Goal: Information Seeking & Learning: Learn about a topic

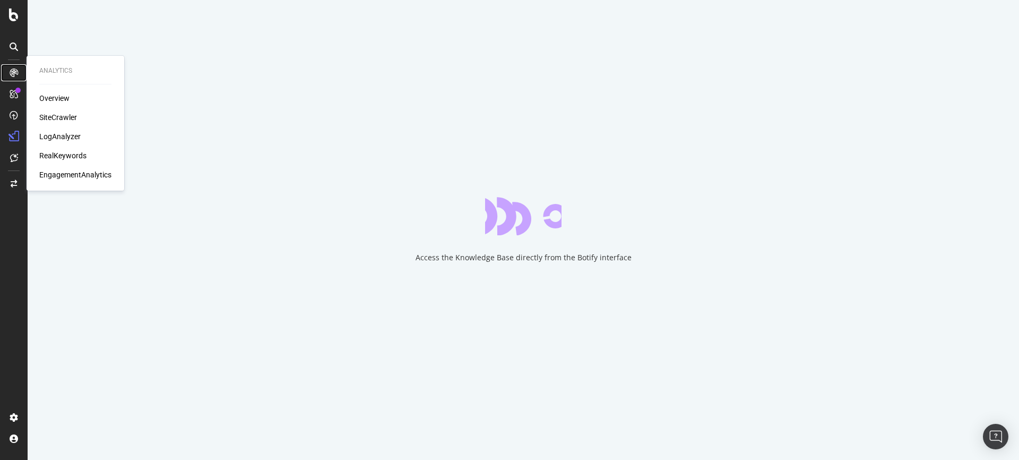
click at [17, 76] on icon at bounding box center [14, 72] width 8 height 8
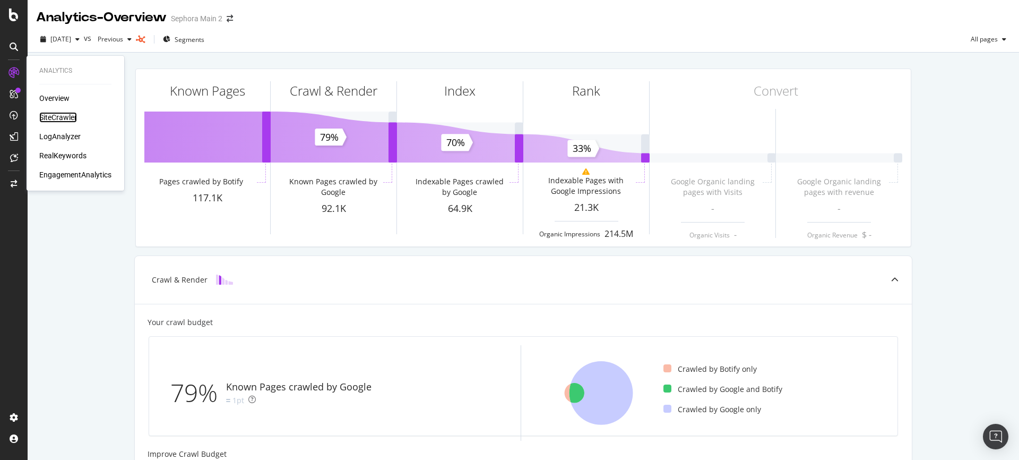
click at [73, 117] on div "SiteCrawler" at bounding box center [58, 117] width 38 height 11
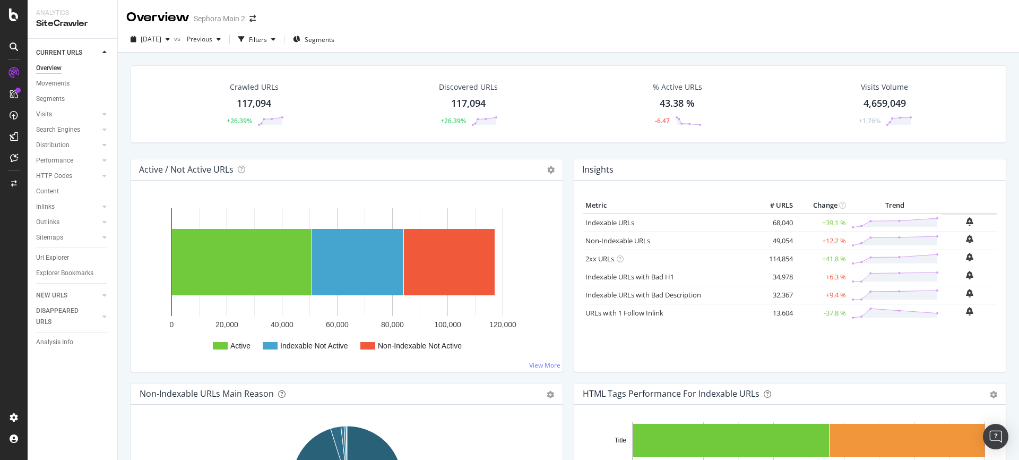
click at [246, 98] on div "117,094" at bounding box center [254, 104] width 34 height 14
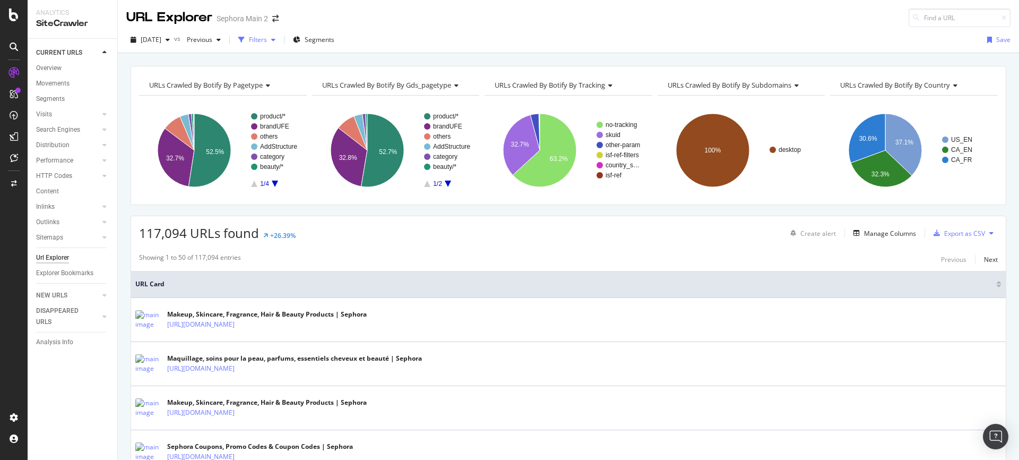
click at [267, 39] on div "Filters" at bounding box center [258, 39] width 18 height 9
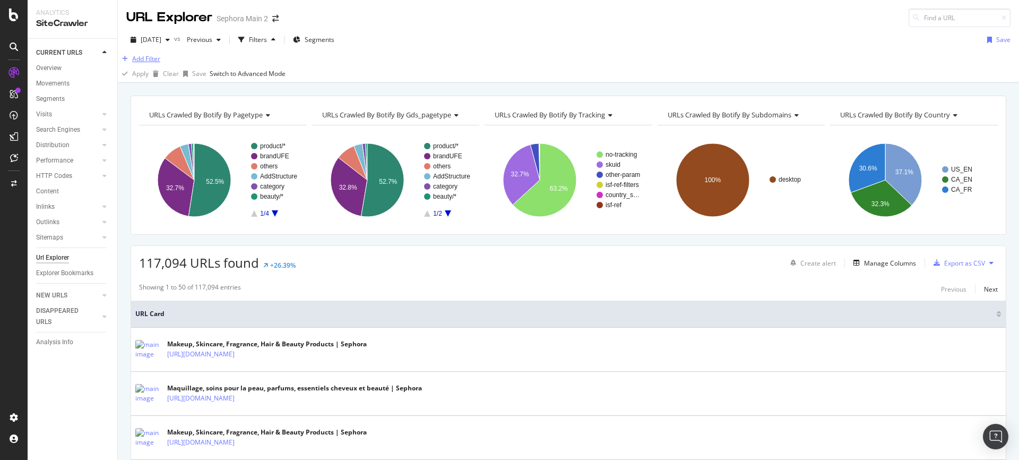
click at [153, 63] on div "Add Filter" at bounding box center [146, 58] width 28 height 9
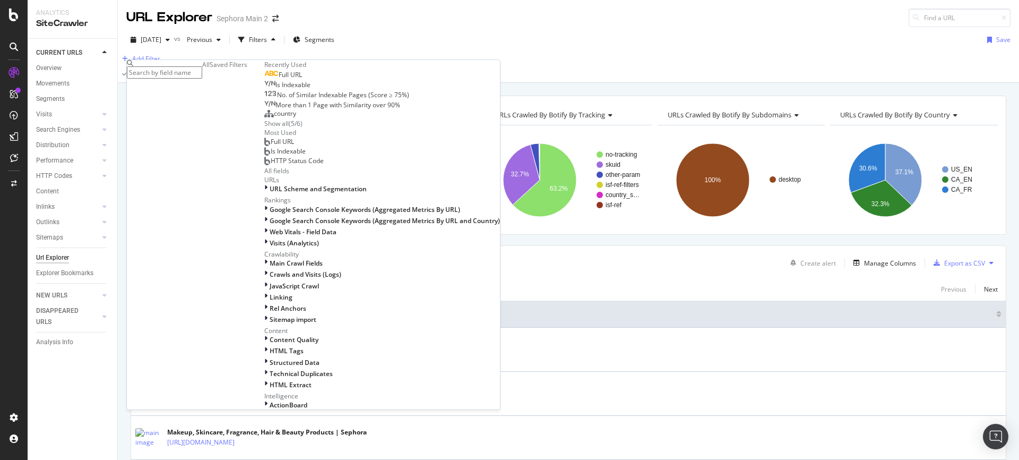
click at [279, 79] on span "Full URL" at bounding box center [290, 74] width 23 height 9
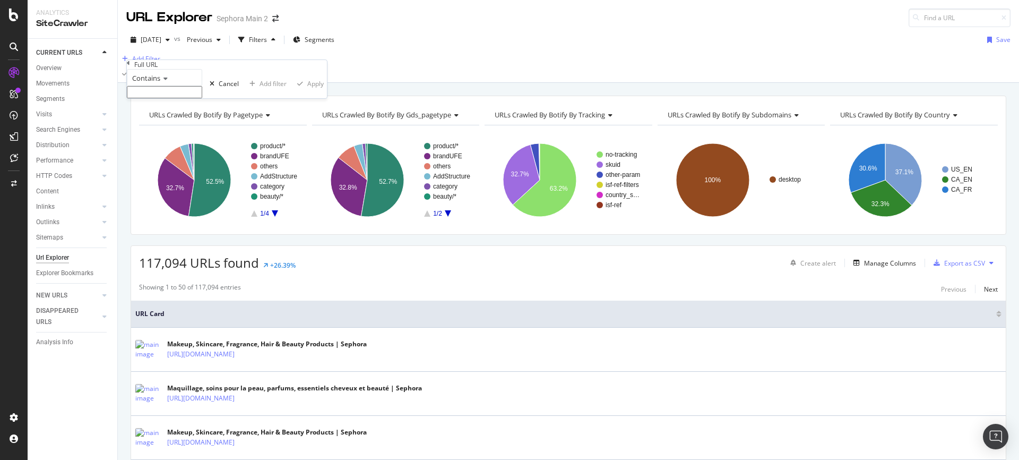
click at [186, 98] on input "text" at bounding box center [164, 92] width 75 height 12
type input "/brand/"
click at [307, 91] on div "Apply" at bounding box center [315, 86] width 16 height 9
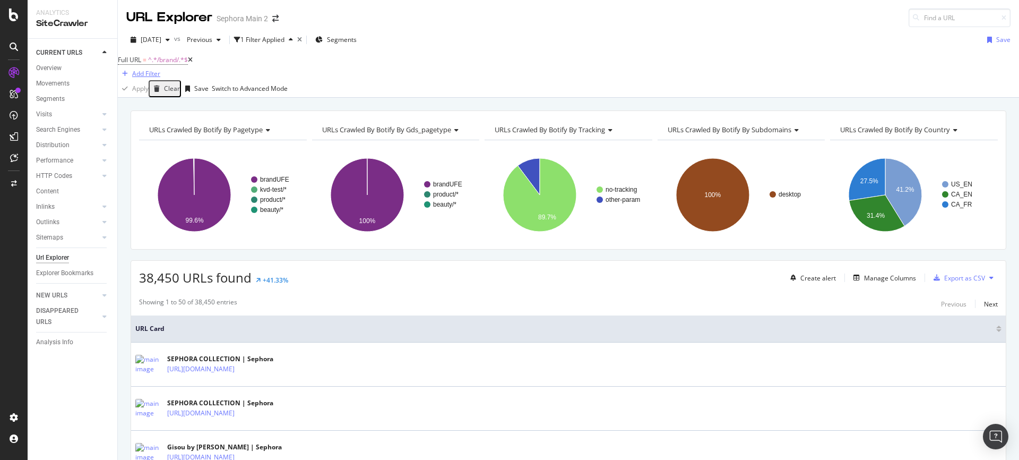
click at [160, 69] on div "Add Filter" at bounding box center [146, 73] width 28 height 9
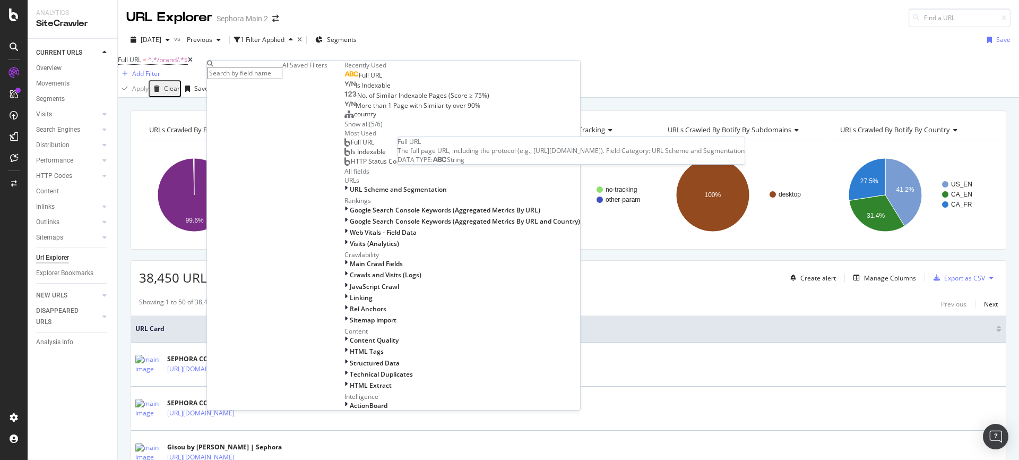
click at [359, 80] on span "Full URL" at bounding box center [370, 75] width 23 height 9
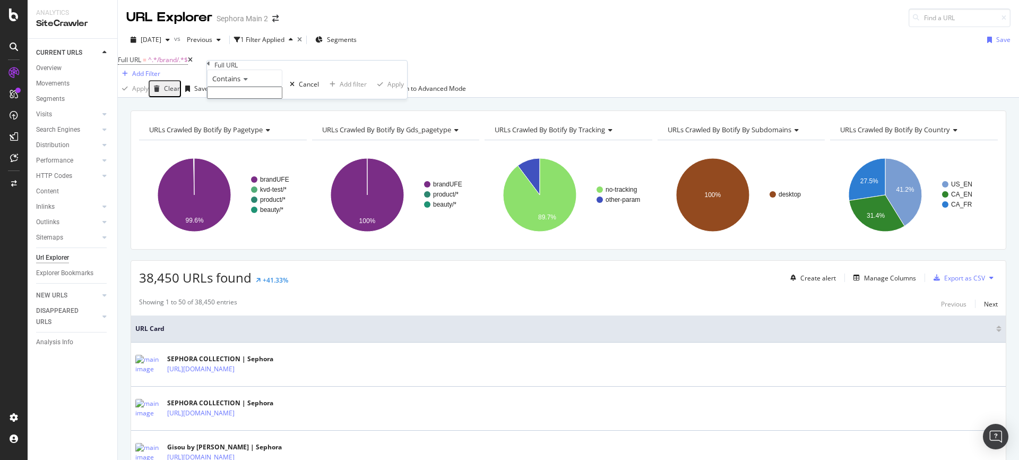
click at [264, 99] on input "text" at bounding box center [244, 92] width 75 height 12
click at [253, 86] on div "Contains" at bounding box center [244, 78] width 75 height 17
drag, startPoint x: 261, startPoint y: 212, endPoint x: 266, endPoint y: 157, distance: 55.4
click at [256, 175] on span "Doesn't contain" at bounding box center [233, 170] width 46 height 9
click at [269, 99] on input "text" at bounding box center [244, 92] width 75 height 12
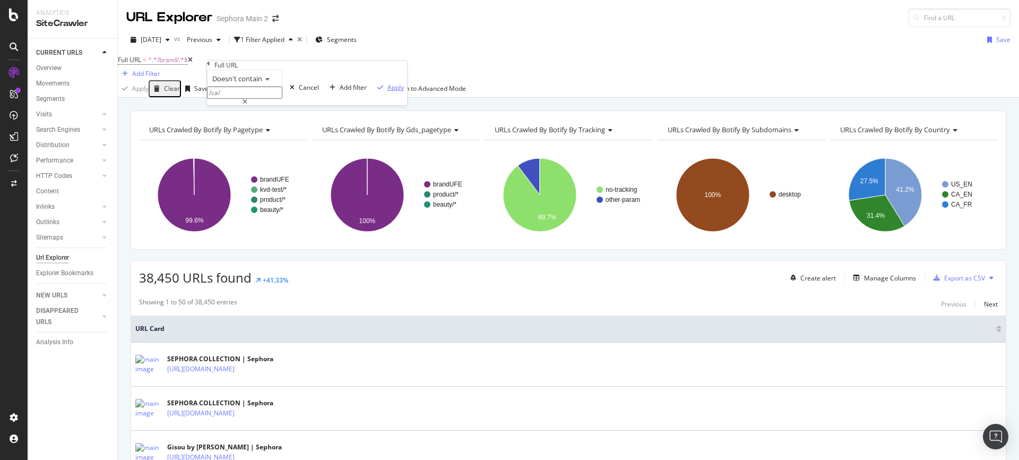
type input "/ca/"
click at [387, 92] on div "Apply" at bounding box center [395, 87] width 16 height 9
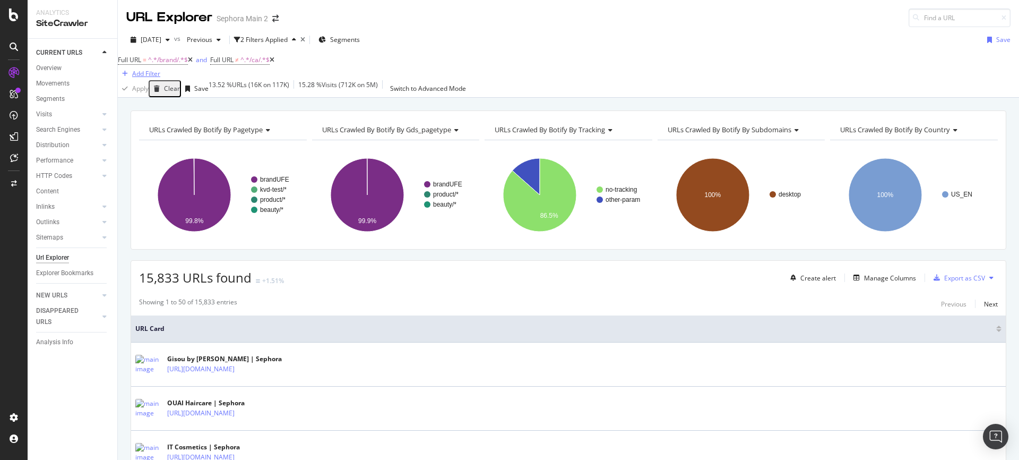
click at [160, 69] on div "Add Filter" at bounding box center [146, 73] width 28 height 9
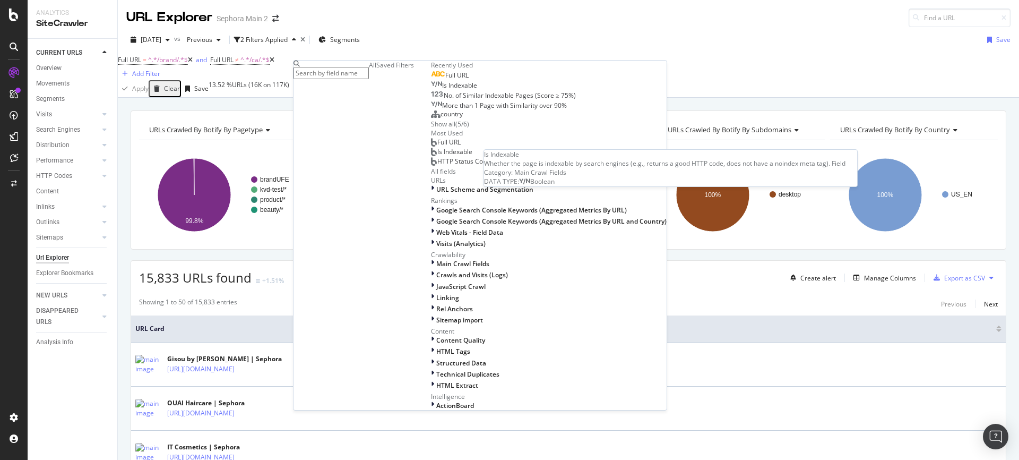
click at [442, 90] on span "Is Indexable" at bounding box center [459, 85] width 35 height 9
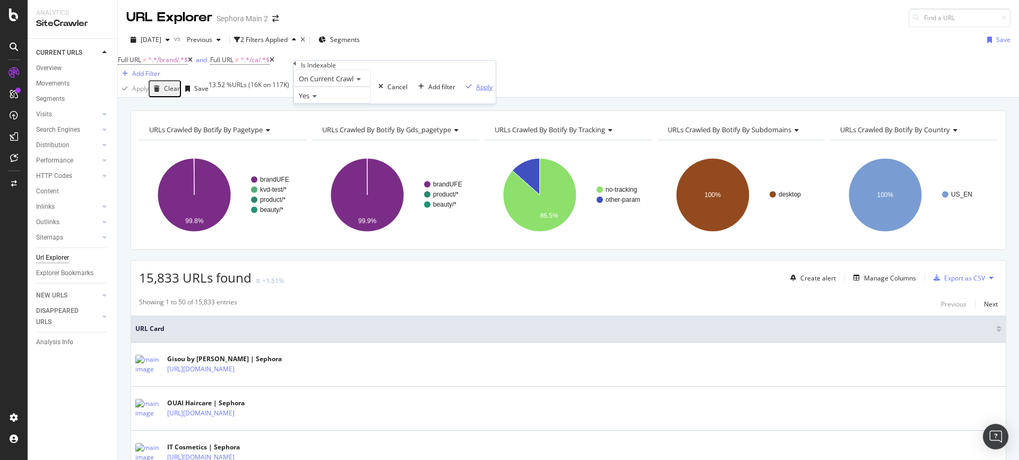
click at [476, 91] on div "Apply" at bounding box center [484, 86] width 16 height 9
click at [327, 64] on span "Is Indexable" at bounding box center [309, 59] width 35 height 9
click at [405, 90] on div "Cancel" at bounding box center [415, 85] width 20 height 9
click at [349, 63] on icon at bounding box center [346, 60] width 5 height 6
click at [160, 72] on div "Add Filter" at bounding box center [146, 73] width 28 height 9
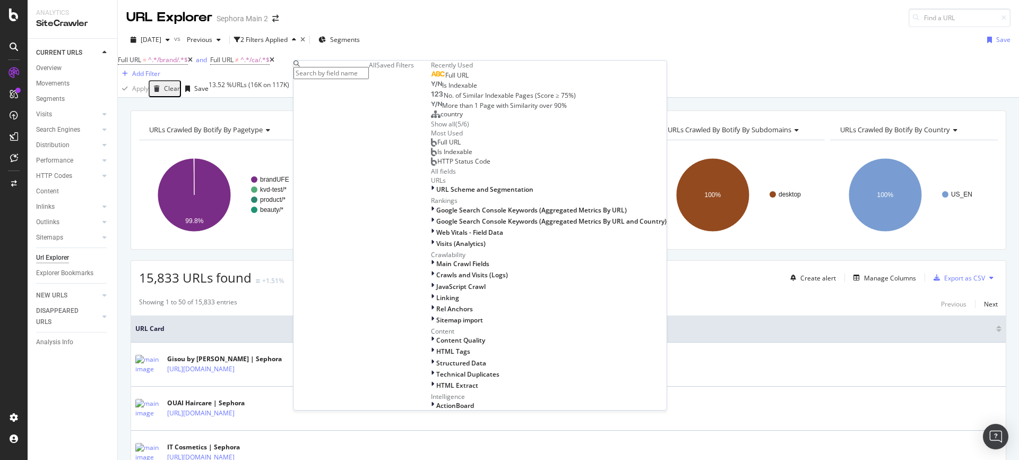
click at [437, 166] on span "HTTP Status Code" at bounding box center [463, 161] width 53 height 9
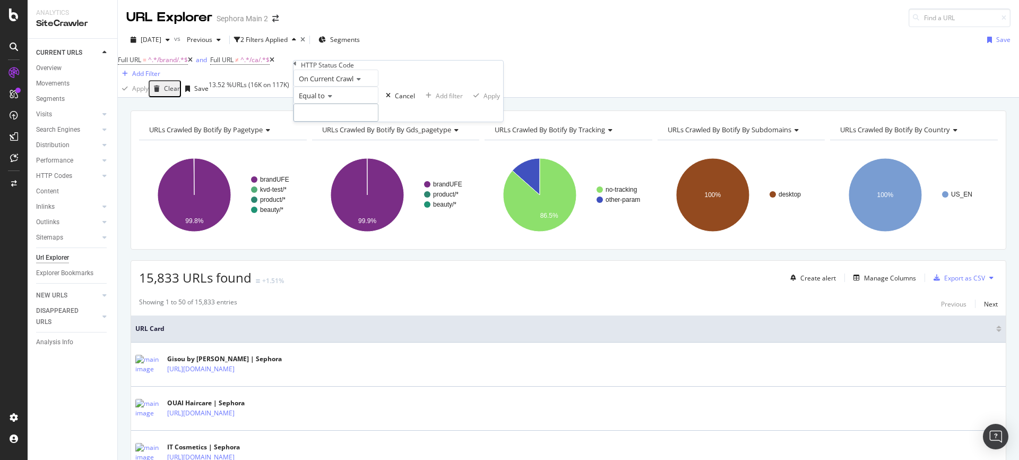
click at [330, 122] on input "number" at bounding box center [335, 112] width 85 height 18
click at [326, 132] on span "200" at bounding box center [315, 127] width 37 height 9
type input "200"
click at [483, 100] on div "Apply" at bounding box center [491, 95] width 16 height 9
